Goal: Find specific page/section: Find specific page/section

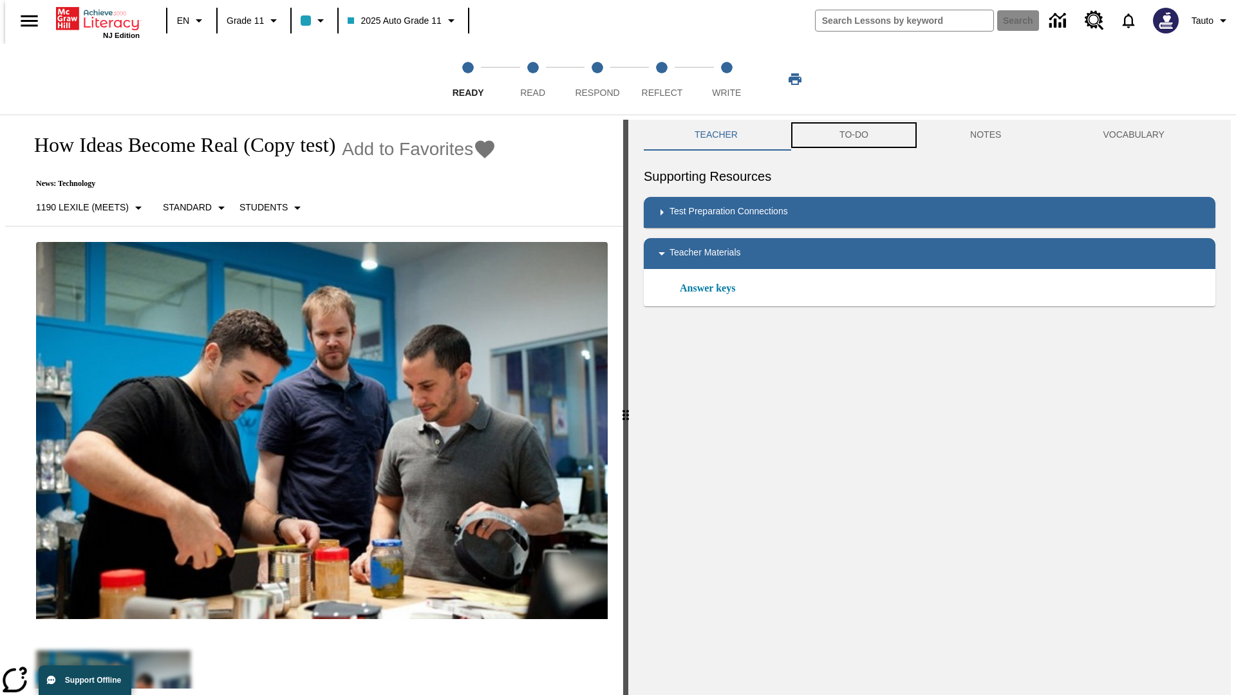
click at [853, 135] on button "TO-DO" at bounding box center [853, 135] width 131 height 31
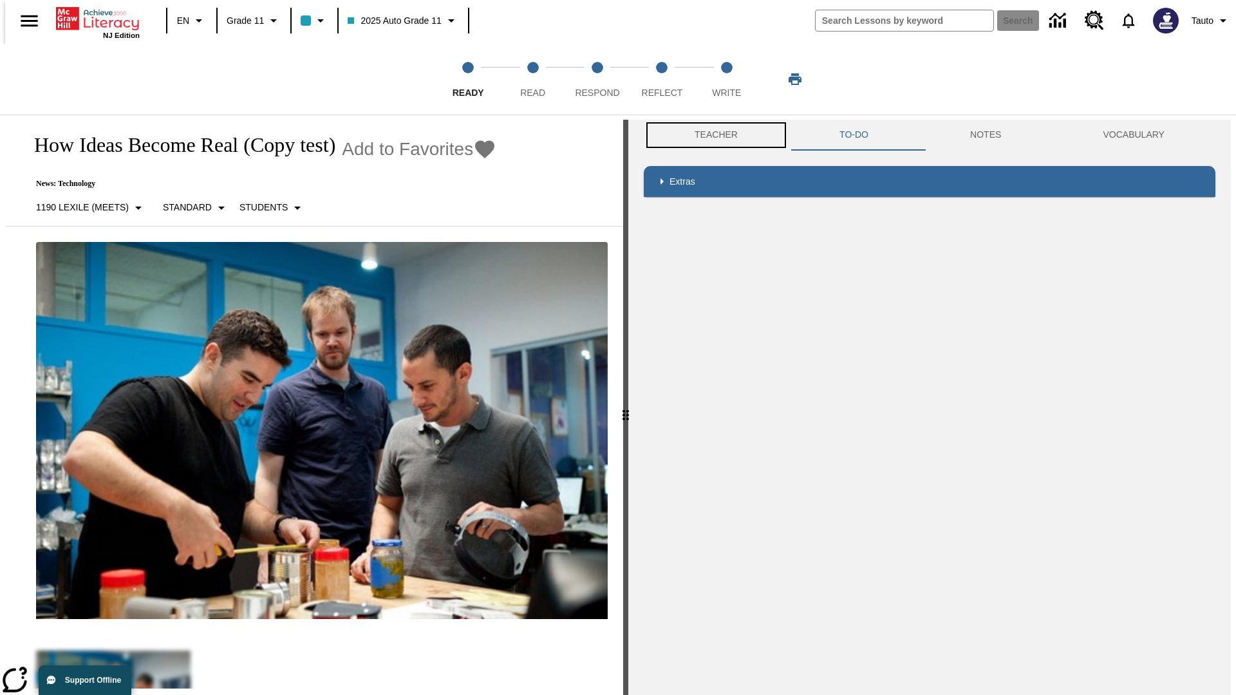
click at [712, 135] on button "Teacher" at bounding box center [716, 135] width 145 height 31
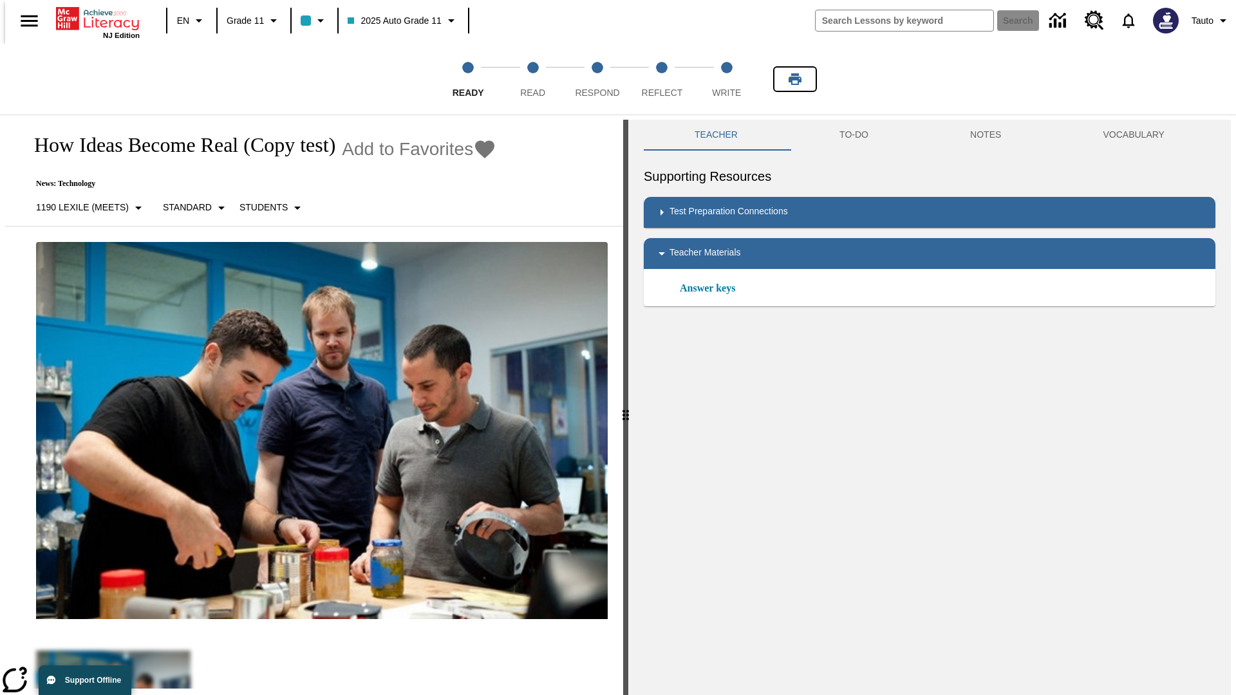
click at [795, 79] on icon "Print" at bounding box center [794, 79] width 13 height 12
